Goal: Information Seeking & Learning: Learn about a topic

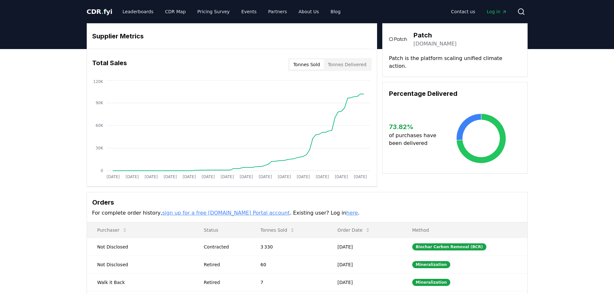
click at [422, 44] on link "patch.io" at bounding box center [434, 44] width 43 height 8
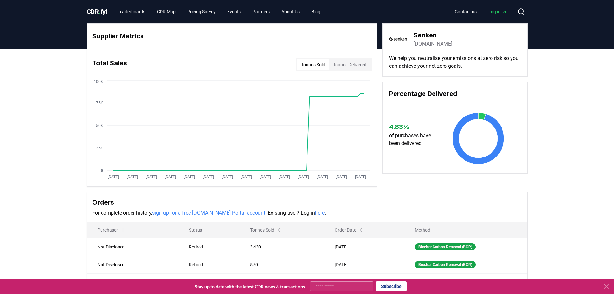
click at [420, 45] on link "senken.io" at bounding box center [432, 44] width 39 height 8
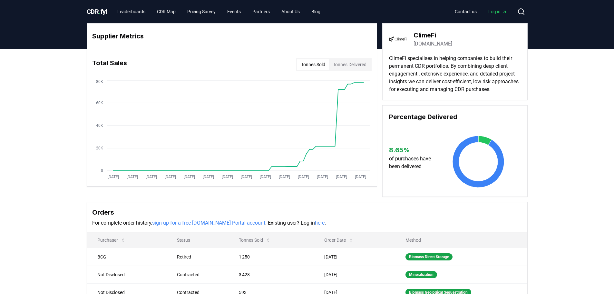
click at [423, 44] on link "climefi.com" at bounding box center [432, 44] width 39 height 8
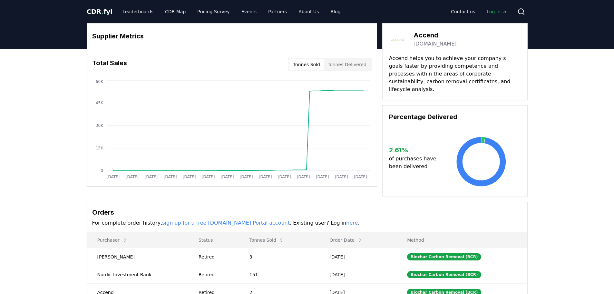
click at [427, 45] on link "accend.no" at bounding box center [434, 44] width 43 height 8
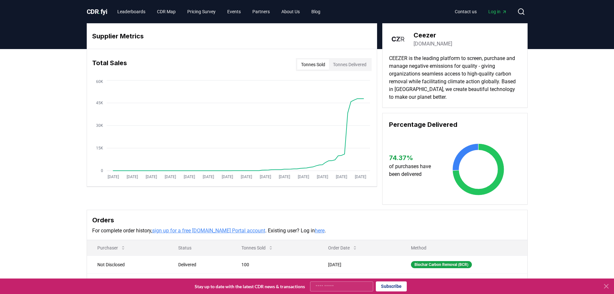
click at [430, 44] on link "ceezer.earth" at bounding box center [432, 44] width 39 height 8
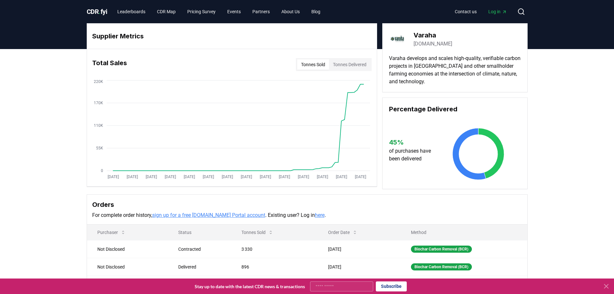
click at [424, 44] on link "varaha.earth" at bounding box center [432, 44] width 39 height 8
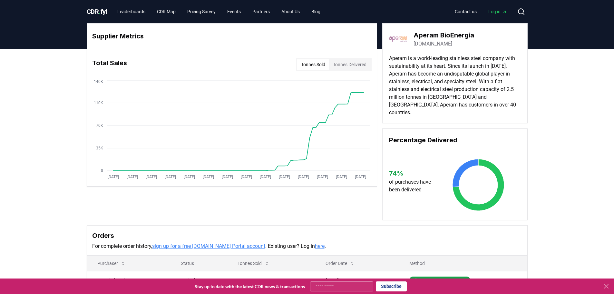
click at [434, 43] on link "[DOMAIN_NAME]" at bounding box center [432, 44] width 39 height 8
click at [99, 8] on span "CDR . fyi" at bounding box center [97, 12] width 21 height 8
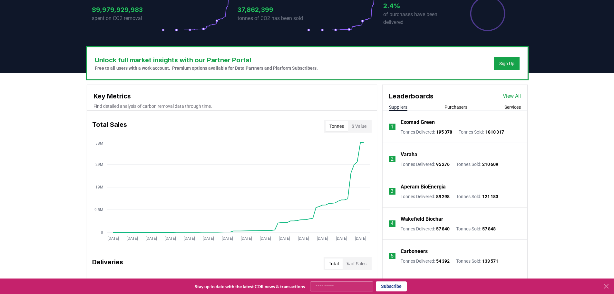
scroll to position [161, 0]
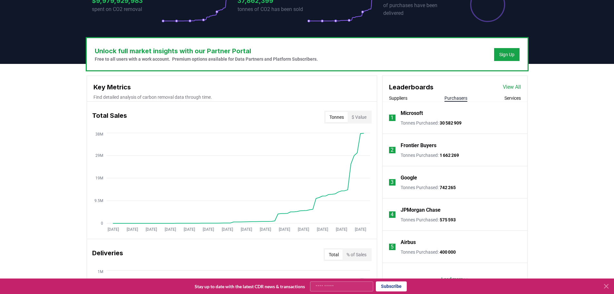
click at [453, 99] on button "Purchasers" at bounding box center [455, 98] width 23 height 6
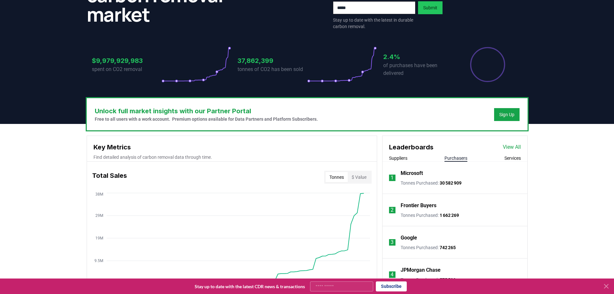
scroll to position [129, 0]
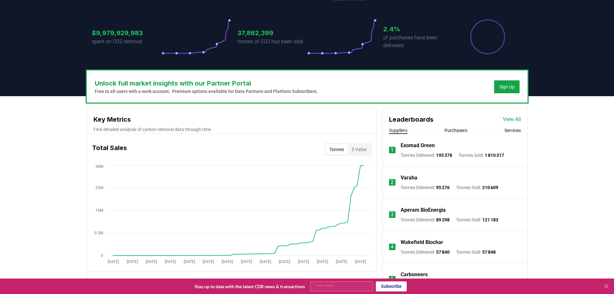
click at [401, 132] on button "Suppliers" at bounding box center [398, 130] width 18 height 6
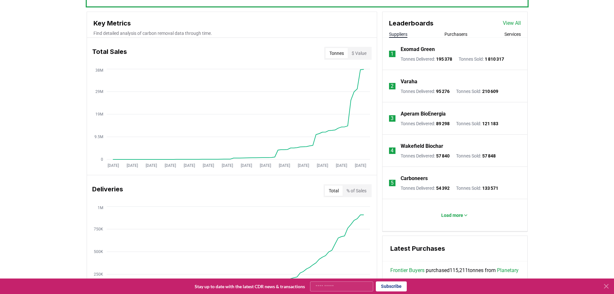
scroll to position [226, 0]
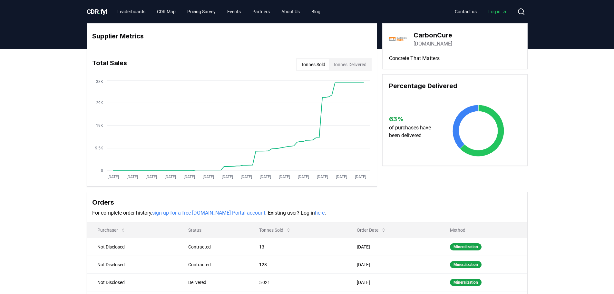
click at [431, 45] on link "carboncure.com" at bounding box center [432, 44] width 39 height 8
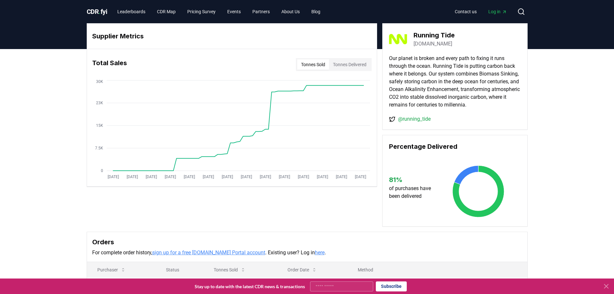
click at [433, 43] on link "[DOMAIN_NAME]" at bounding box center [432, 44] width 39 height 8
